Goal: Transaction & Acquisition: Purchase product/service

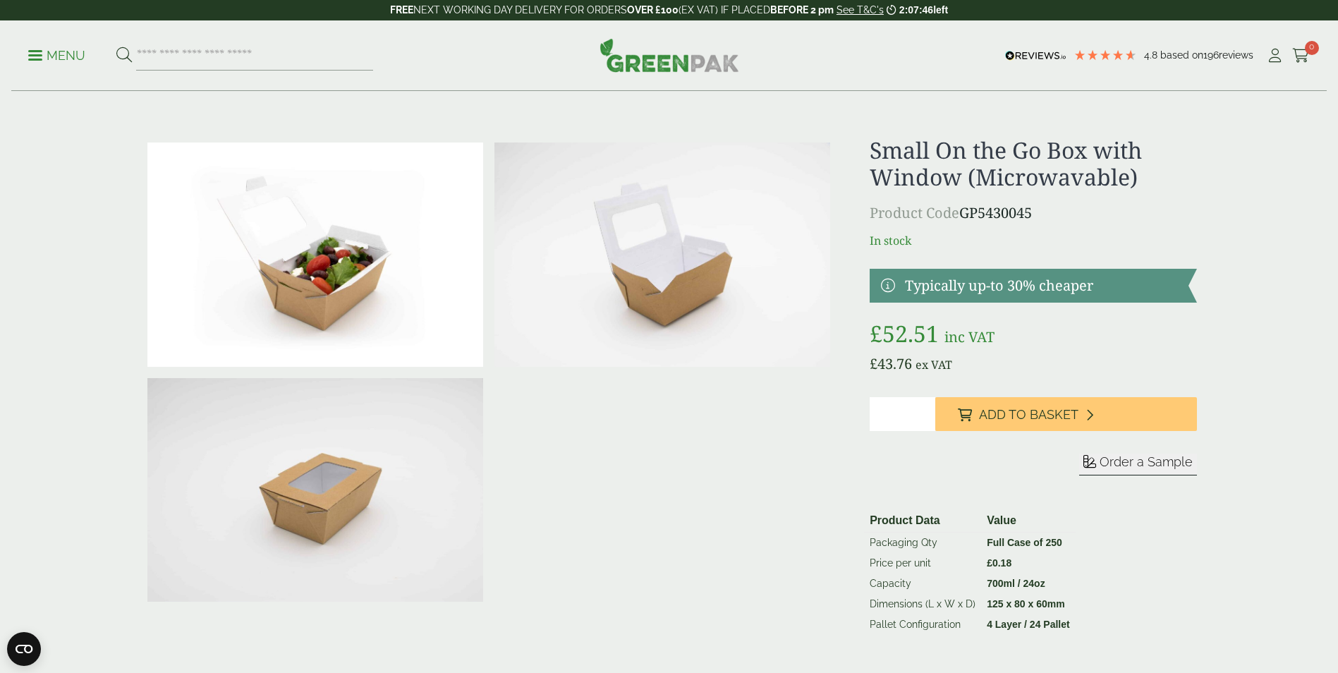
type input "*"
click at [925, 431] on input "*" at bounding box center [903, 414] width 66 height 34
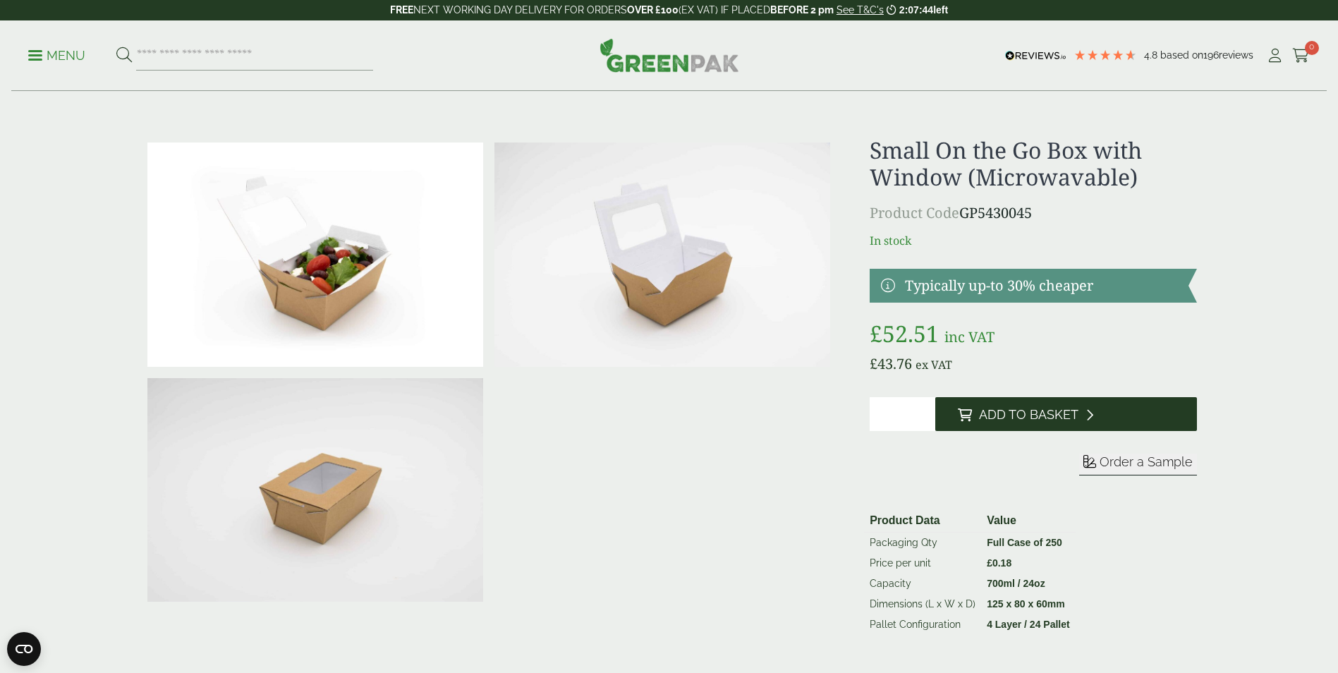
click at [1005, 423] on span "Add to Basket" at bounding box center [1028, 415] width 99 height 16
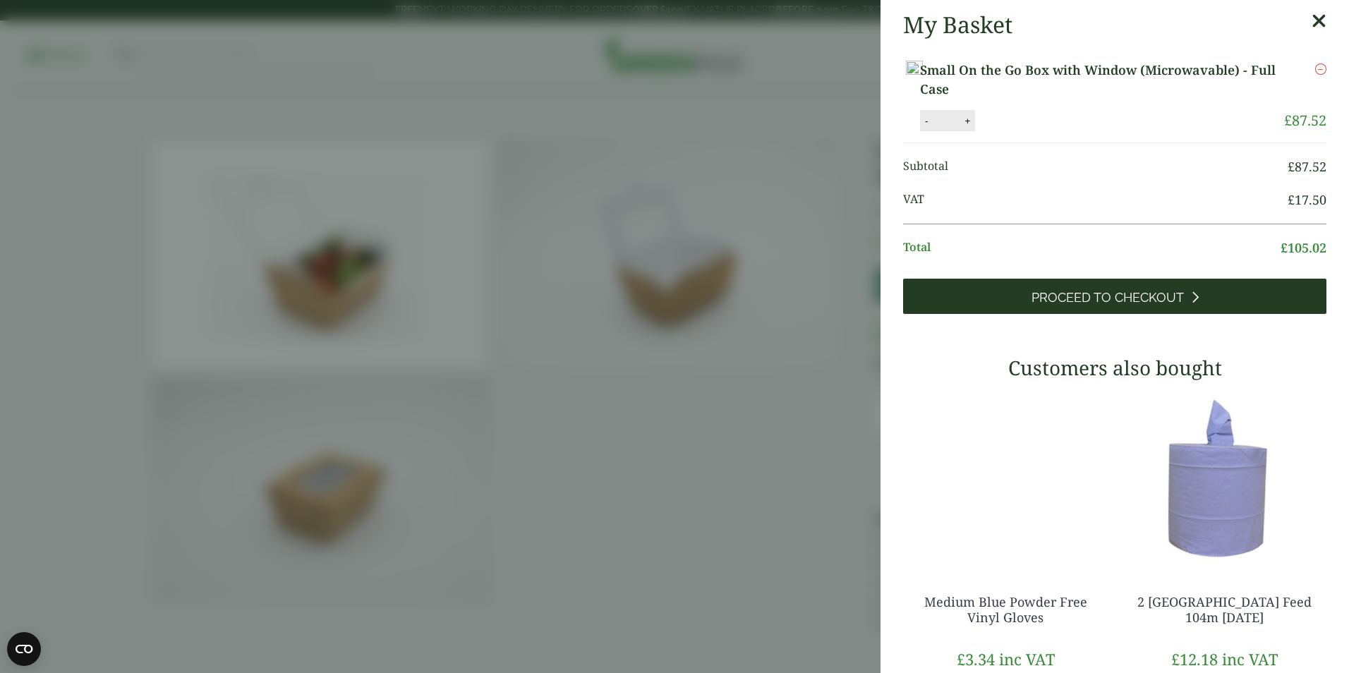
click at [1063, 305] on span "Proceed to Checkout" at bounding box center [1107, 298] width 152 height 16
